Goal: Find specific page/section: Find specific page/section

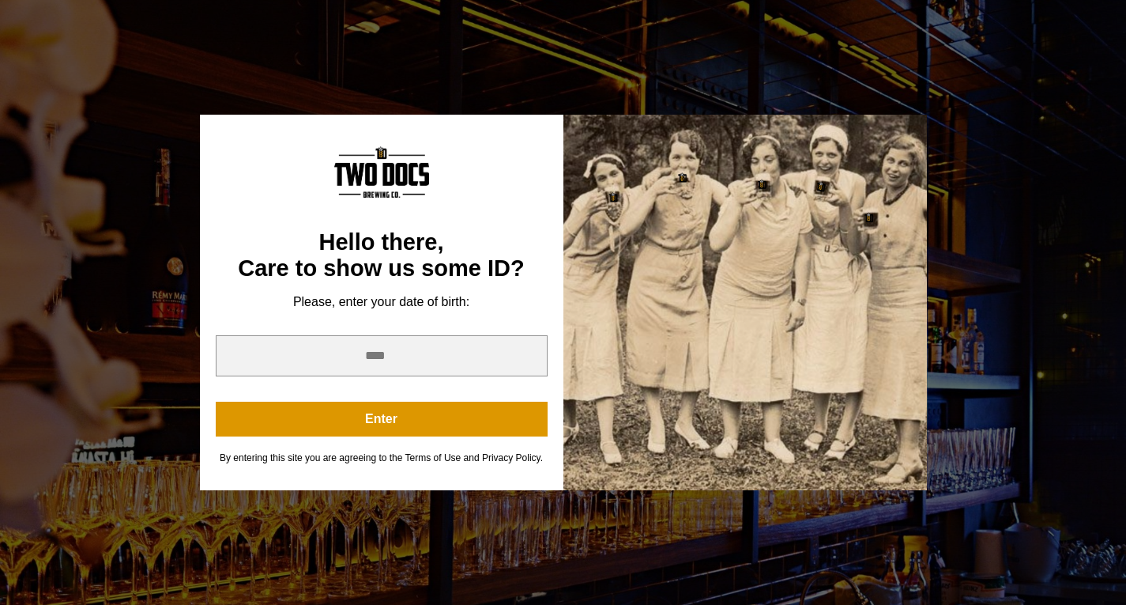
scroll to position [674, 0]
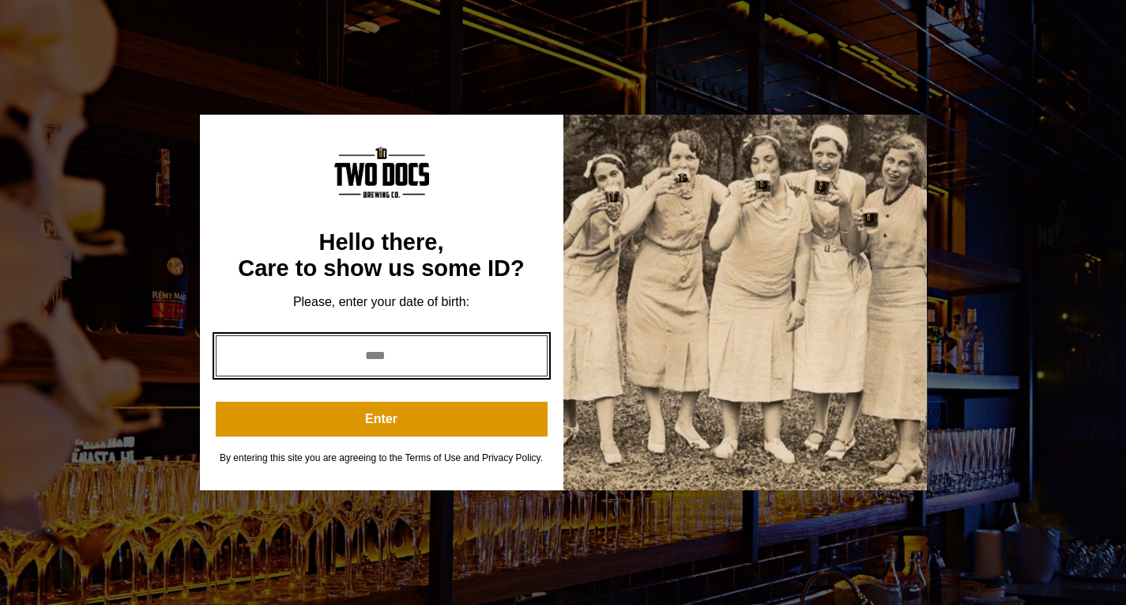
click at [336, 352] on input "year" at bounding box center [382, 355] width 332 height 41
type input "****"
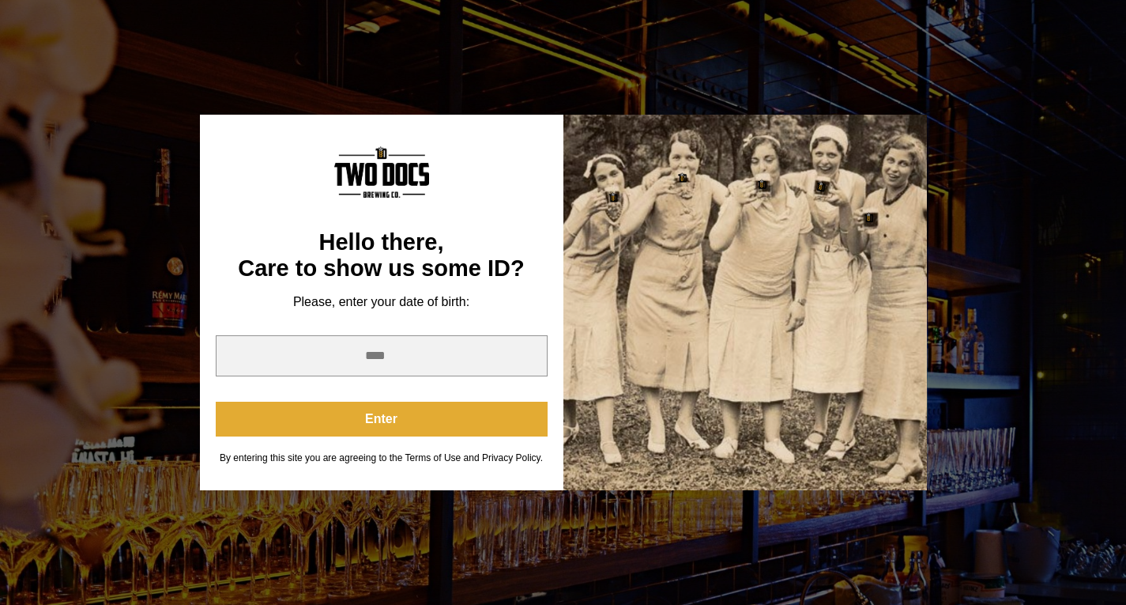
click at [374, 419] on button "Enter" at bounding box center [382, 418] width 332 height 35
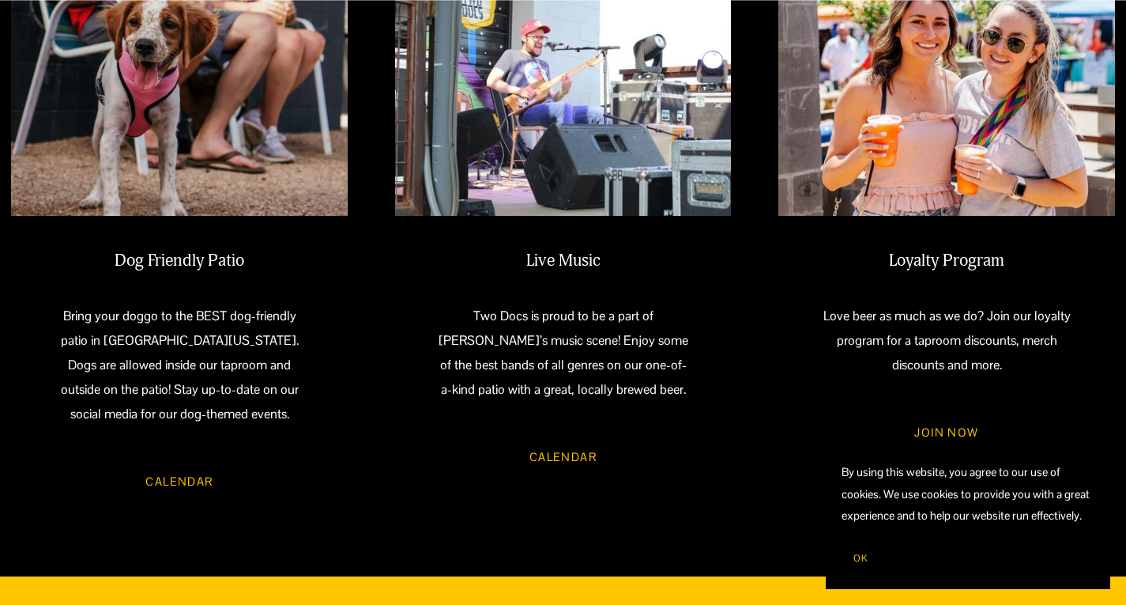
scroll to position [1275, 0]
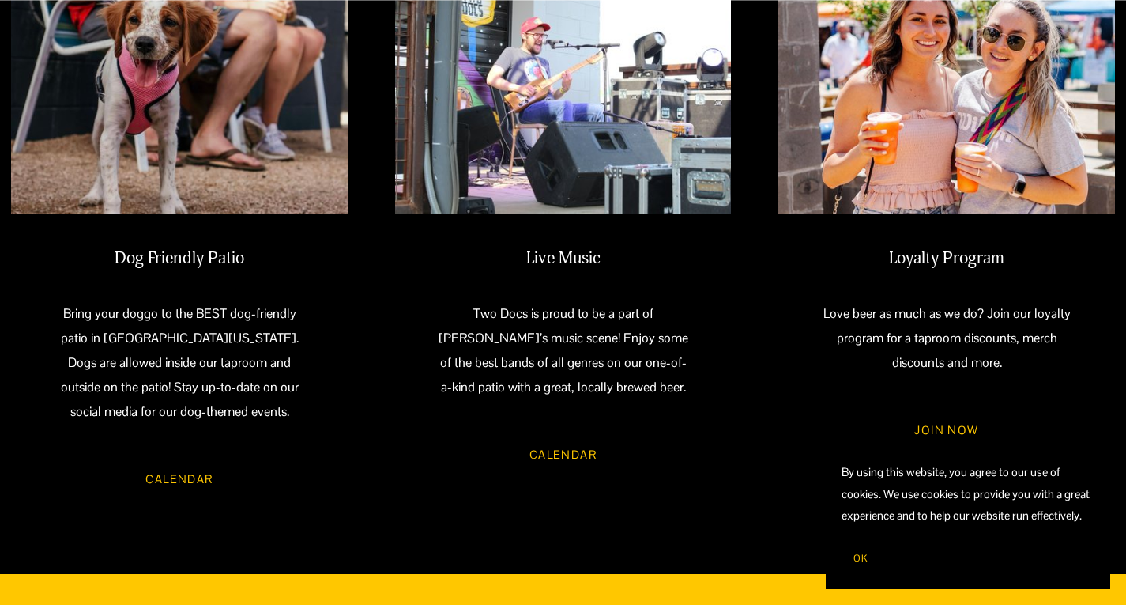
click at [549, 443] on link "Calendar" at bounding box center [563, 454] width 114 height 42
click at [569, 437] on link "Calendar" at bounding box center [563, 454] width 114 height 42
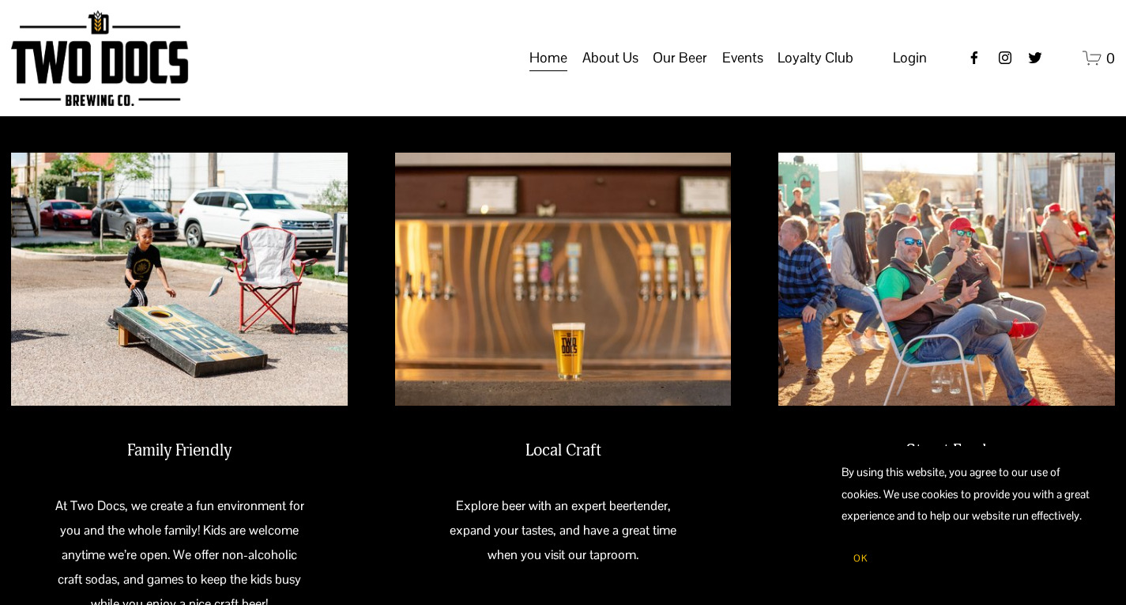
scroll to position [0, 0]
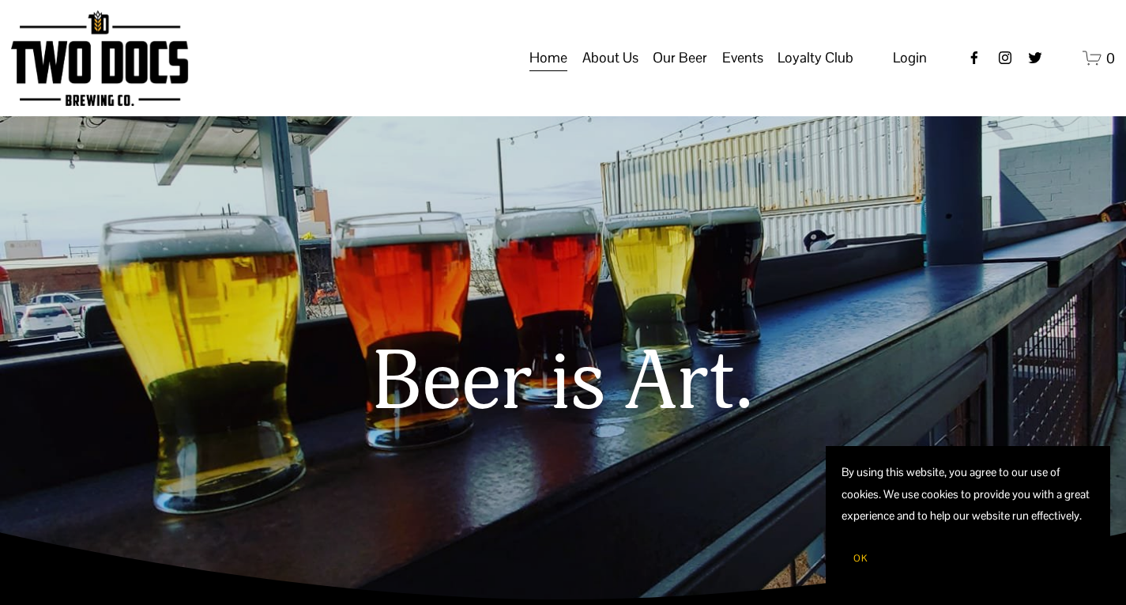
click at [748, 71] on span "Events" at bounding box center [742, 57] width 41 height 27
click at [0, 0] on span "Calendar" at bounding box center [0, 0] width 0 height 0
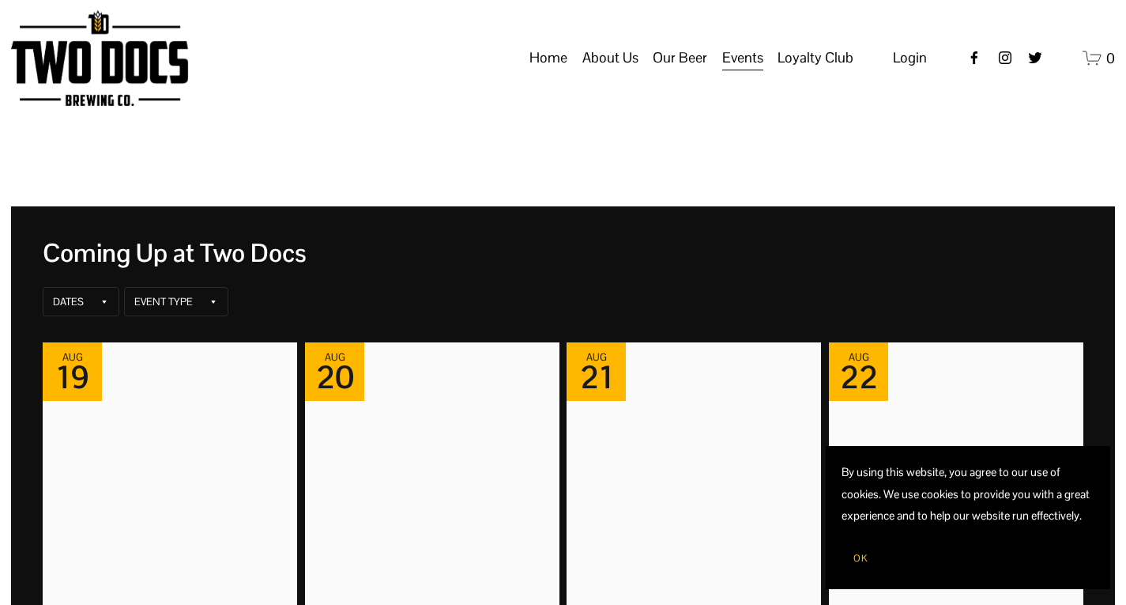
click at [854, 563] on span "OK" at bounding box center [860, 558] width 14 height 13
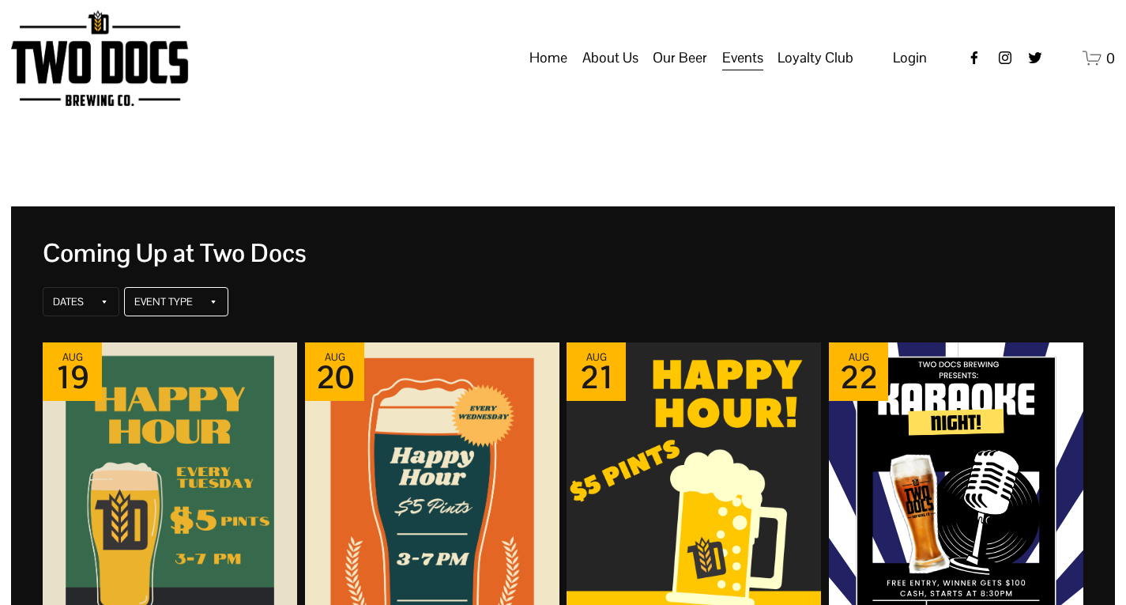
click at [213, 302] on icon at bounding box center [214, 301] width 4 height 3
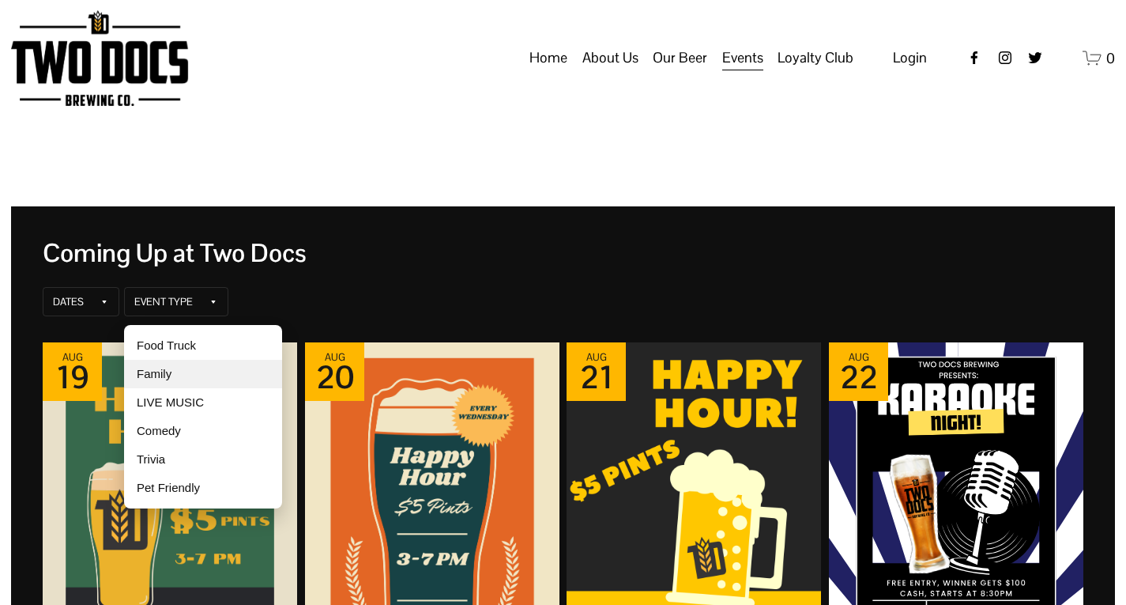
click at [152, 371] on div "Family" at bounding box center [203, 374] width 158 height 28
